Goal: Task Accomplishment & Management: Manage account settings

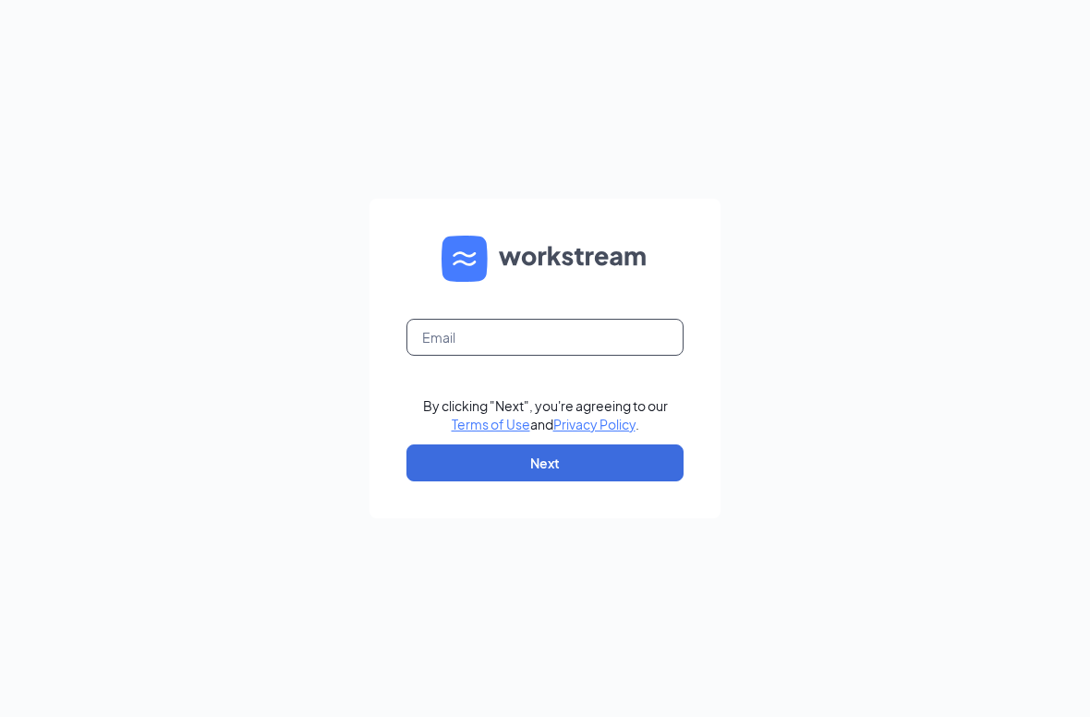
click at [536, 356] on input "text" at bounding box center [544, 337] width 277 height 37
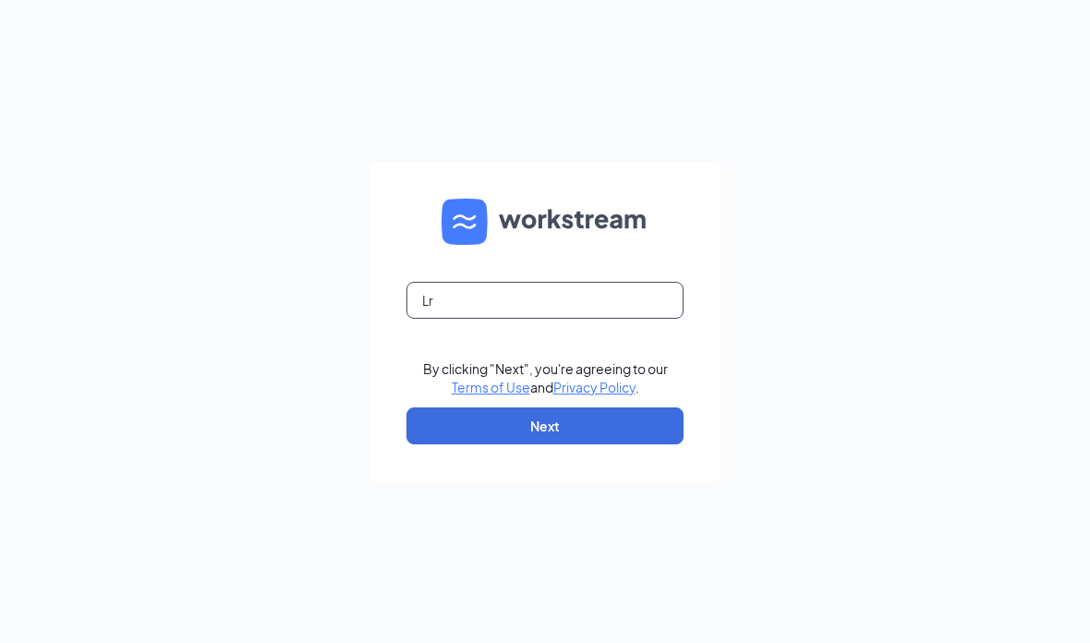
type input "L"
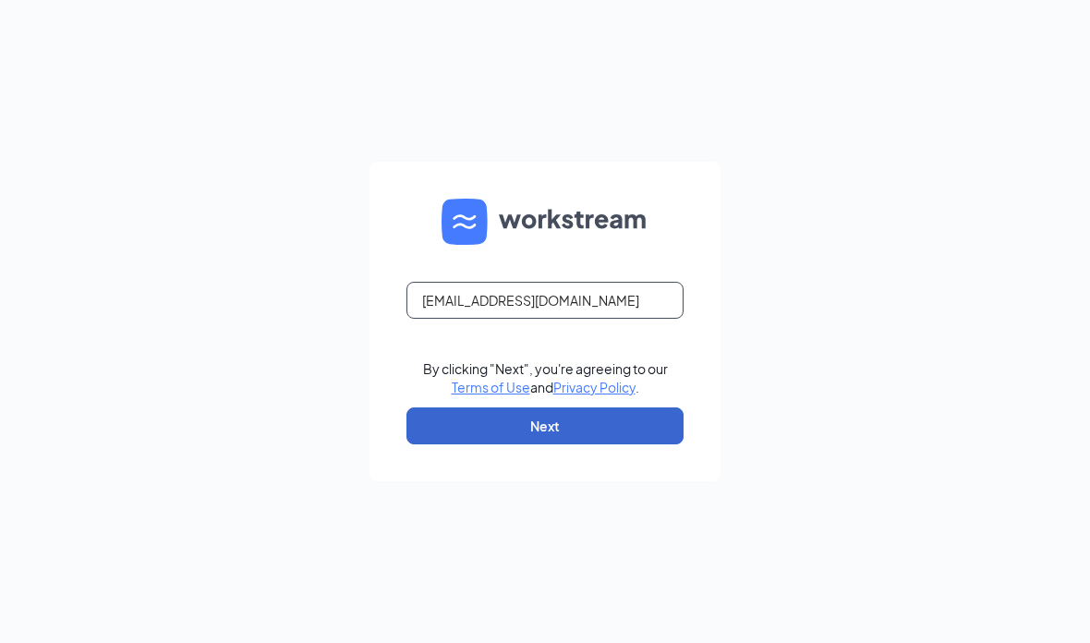
type input "[EMAIL_ADDRESS][DOMAIN_NAME]"
click at [605, 444] on button "Next" at bounding box center [544, 425] width 277 height 37
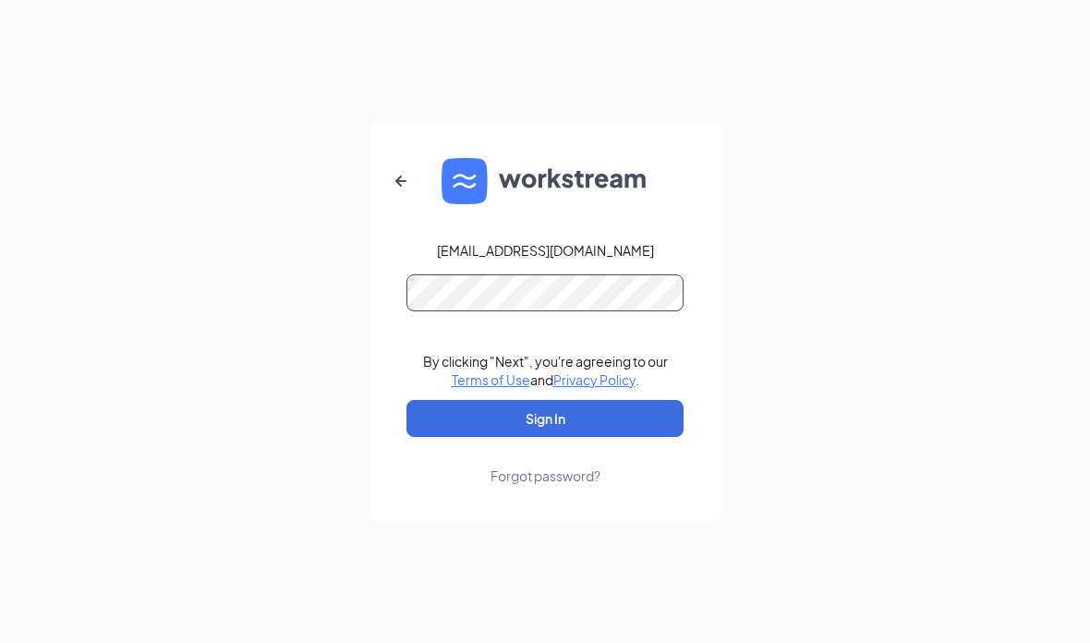
click at [545, 437] on button "Sign In" at bounding box center [544, 418] width 277 height 37
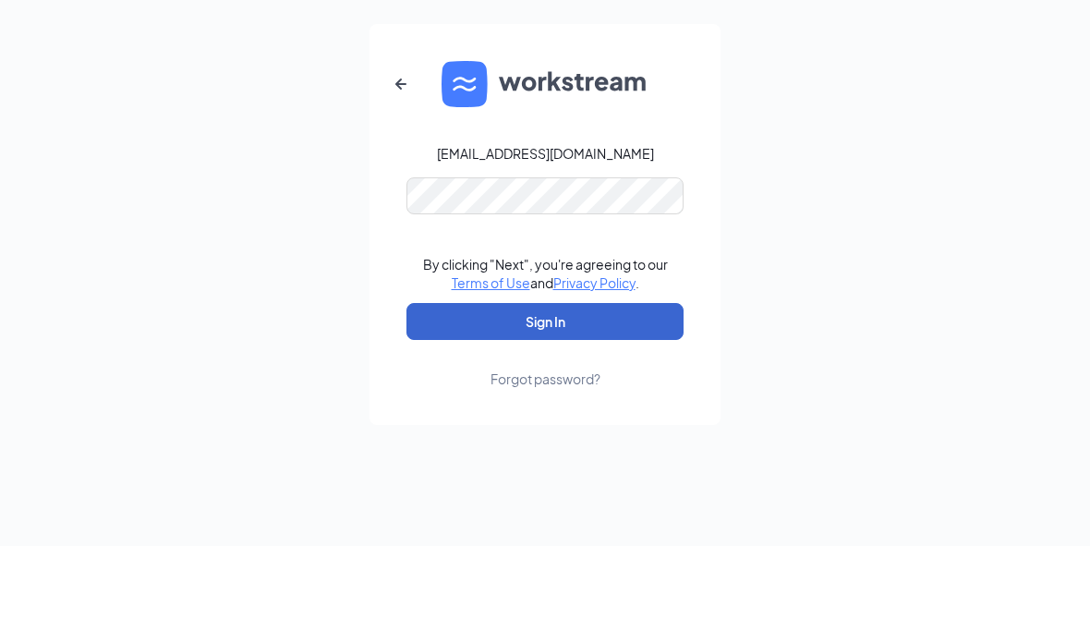
click at [528, 400] on button "Sign In" at bounding box center [544, 418] width 277 height 37
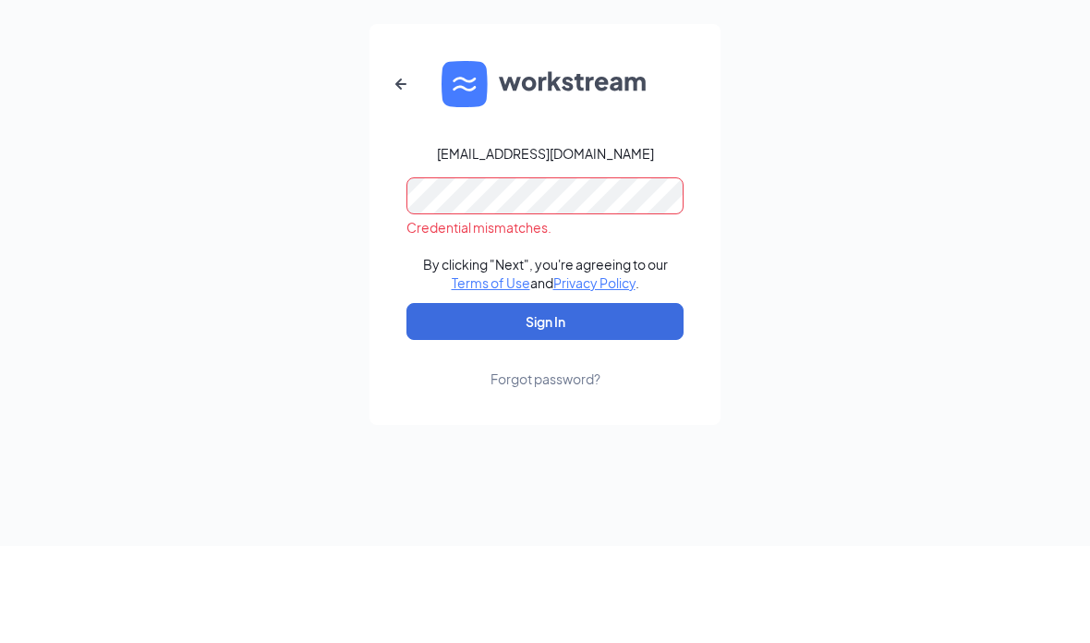
scroll to position [74, 0]
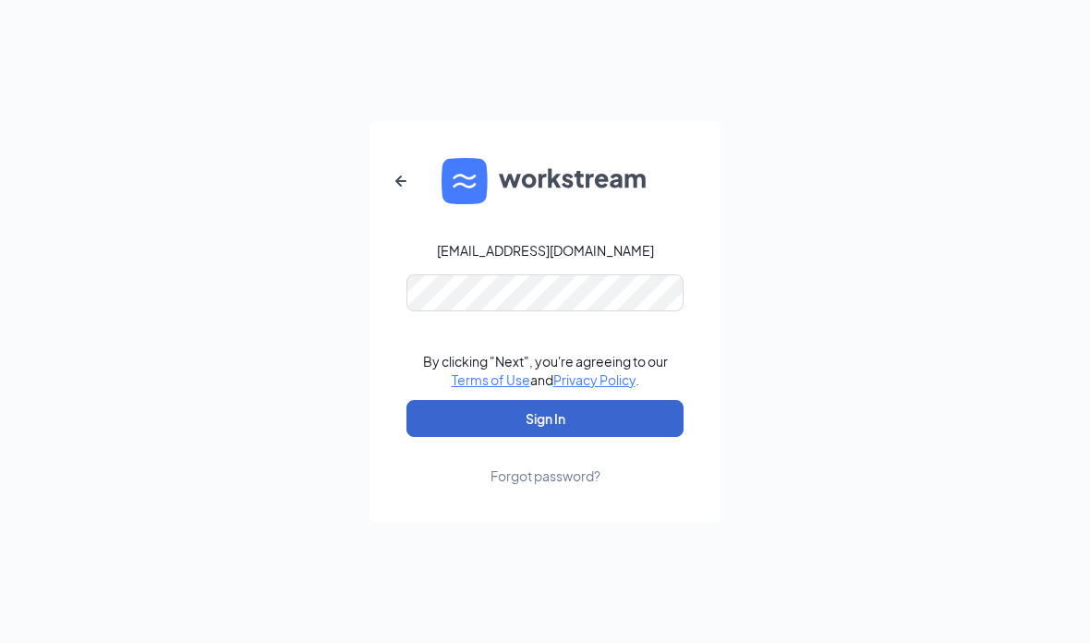
click at [518, 400] on button "Sign In" at bounding box center [544, 418] width 277 height 37
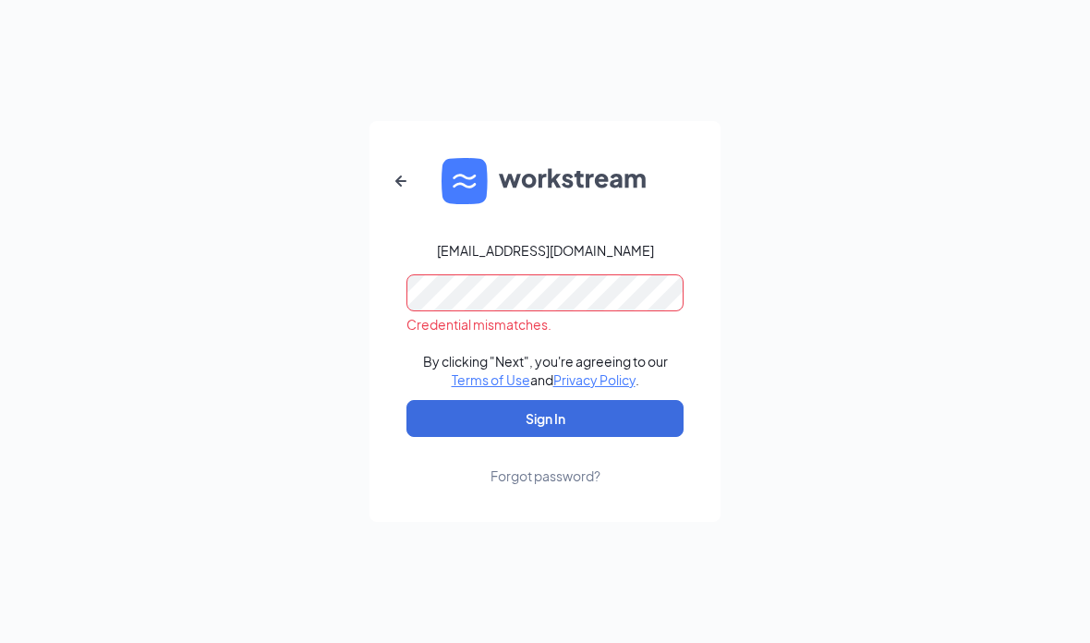
click at [405, 259] on form "[EMAIL_ADDRESS][DOMAIN_NAME] Credential mismatches. By clicking "Next", you're …" at bounding box center [544, 321] width 351 height 401
click at [525, 466] on div "Forgot password?" at bounding box center [545, 475] width 110 height 18
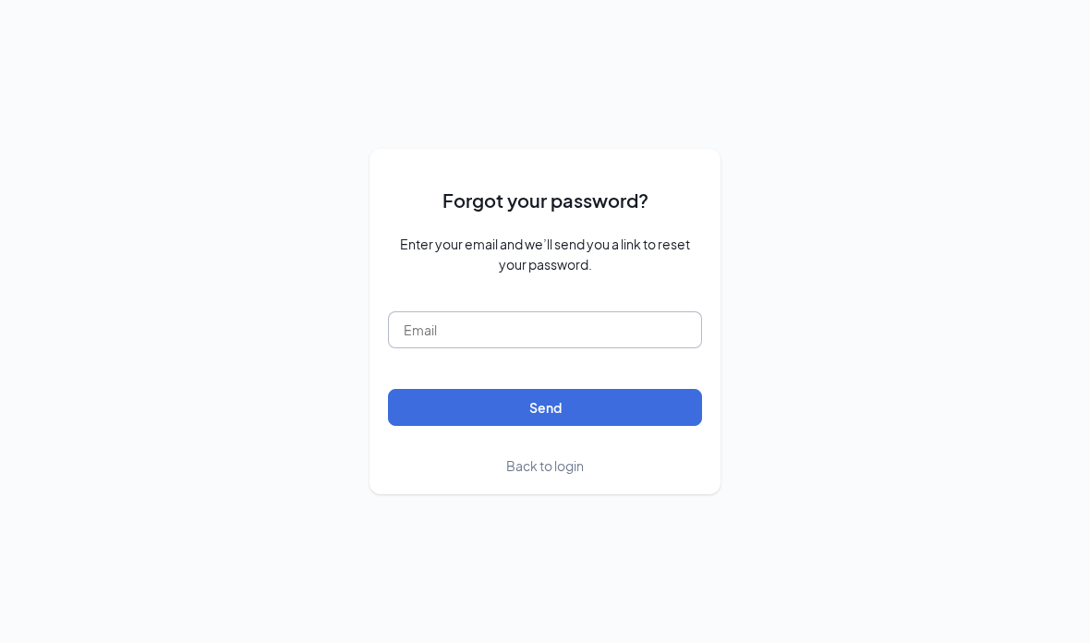
click at [512, 311] on input "text" at bounding box center [545, 329] width 314 height 37
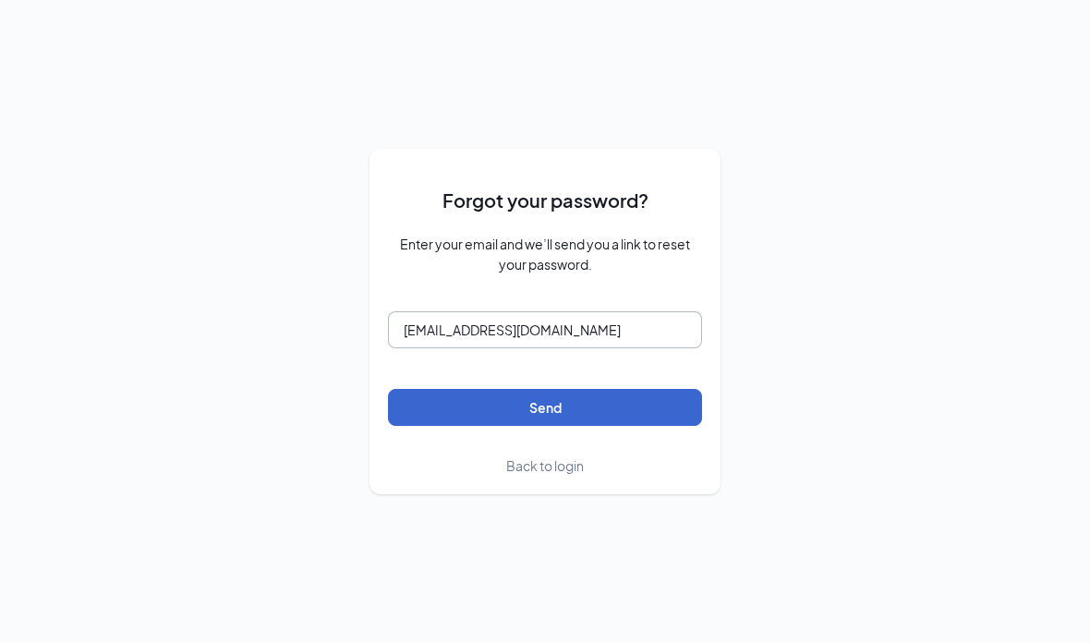
type input "[EMAIL_ADDRESS][DOMAIN_NAME]"
click at [610, 389] on button "Send" at bounding box center [545, 407] width 314 height 37
